Goal: Find specific page/section: Find specific page/section

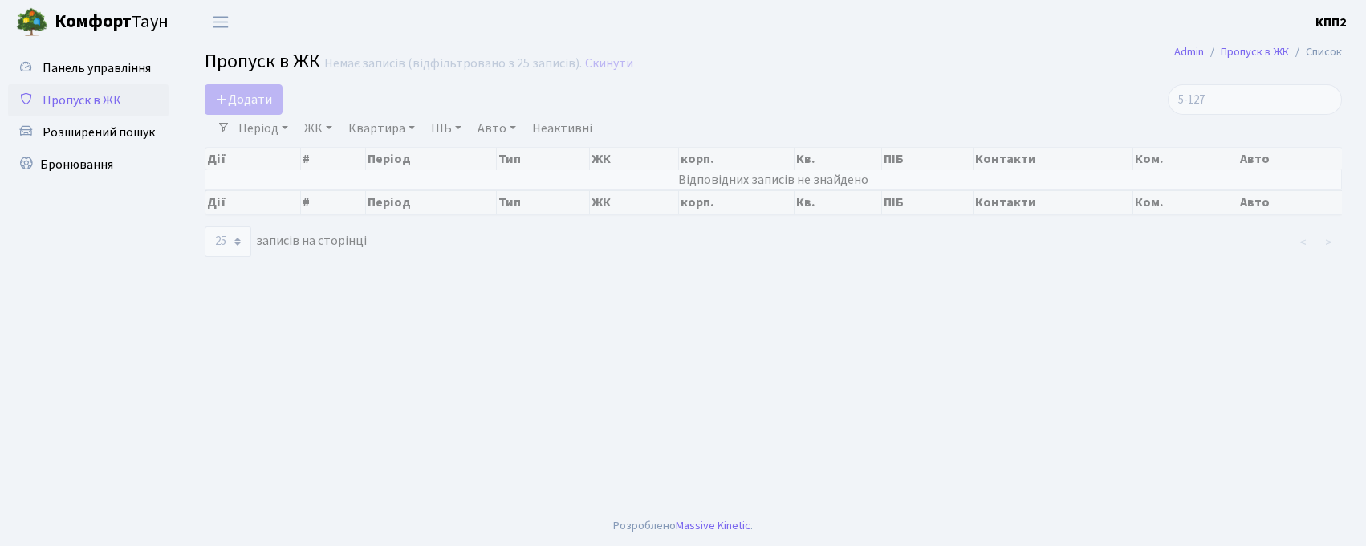
select select "25"
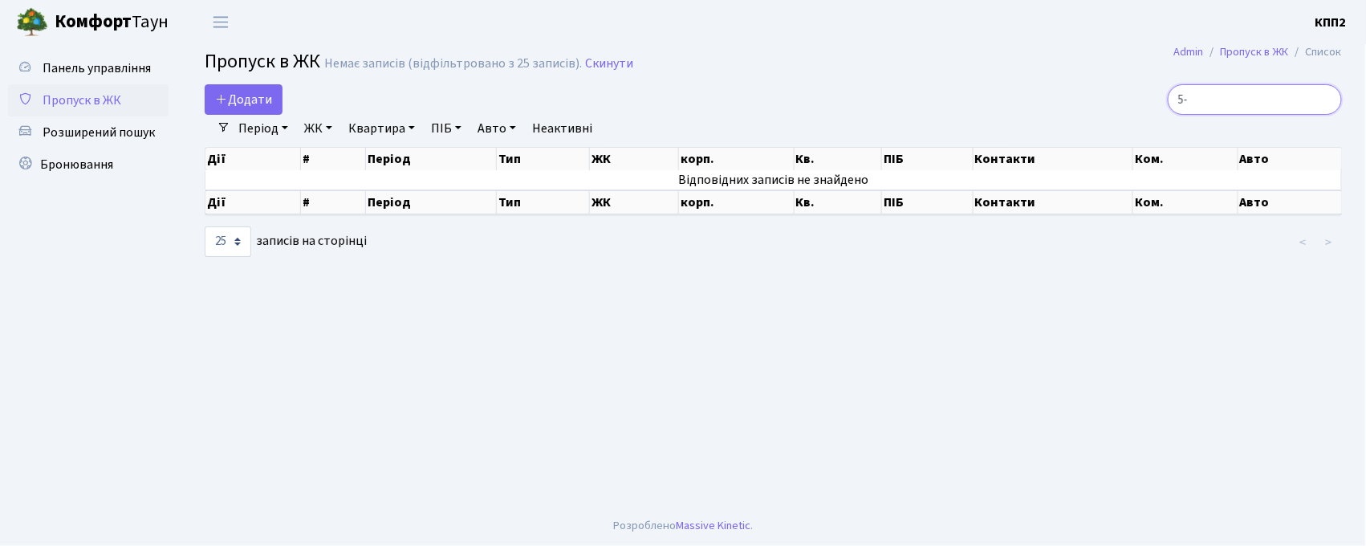
type input "5"
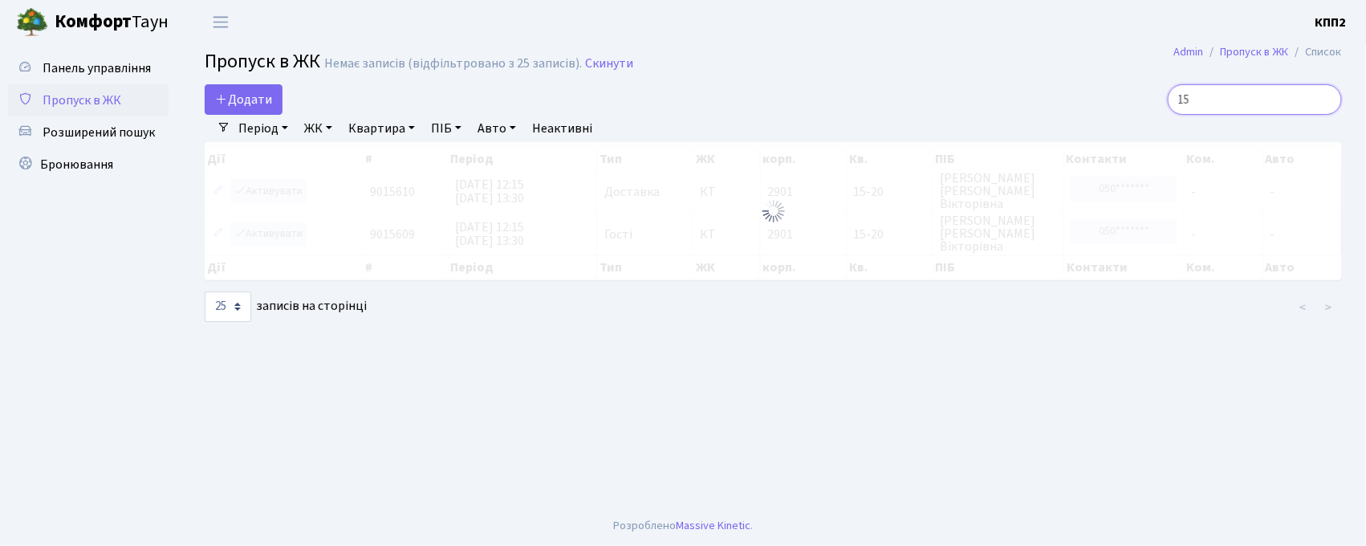
type input "1"
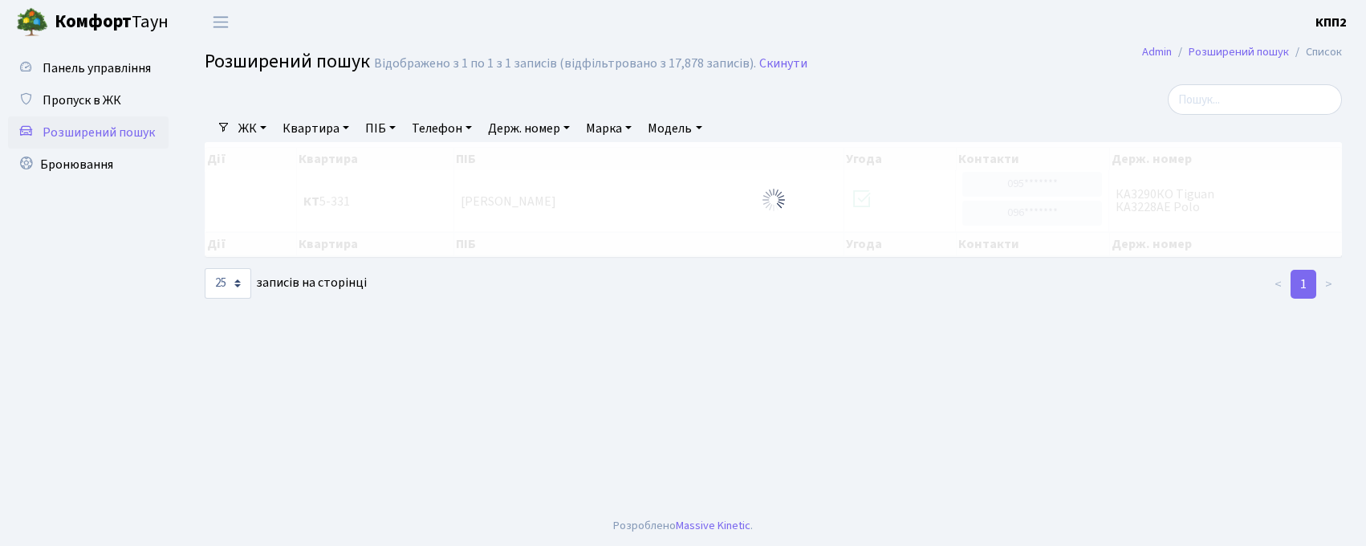
select select "25"
click at [325, 122] on link "Квартира" at bounding box center [315, 128] width 79 height 27
click at [311, 158] on input "text" at bounding box center [324, 159] width 94 height 30
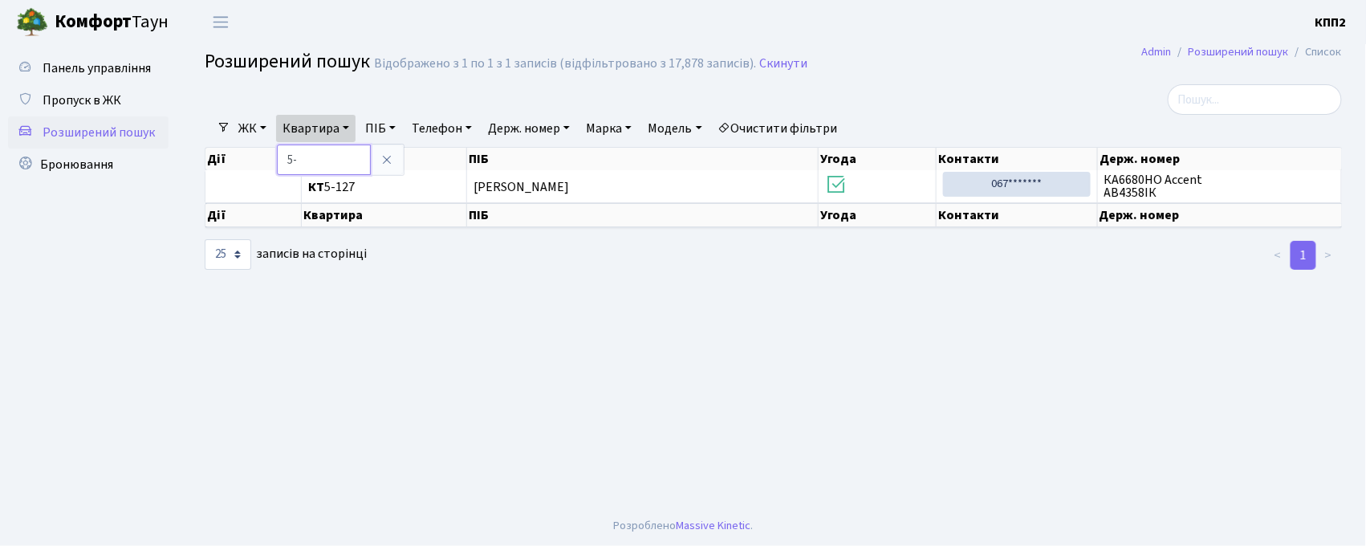
type input "5"
